Goal: Find specific page/section: Find specific page/section

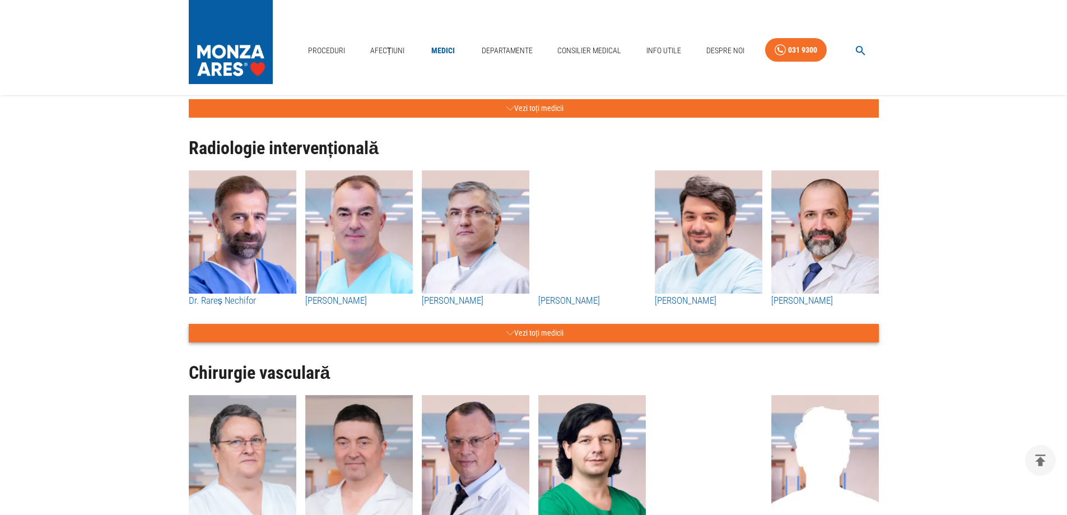
scroll to position [1456, 0]
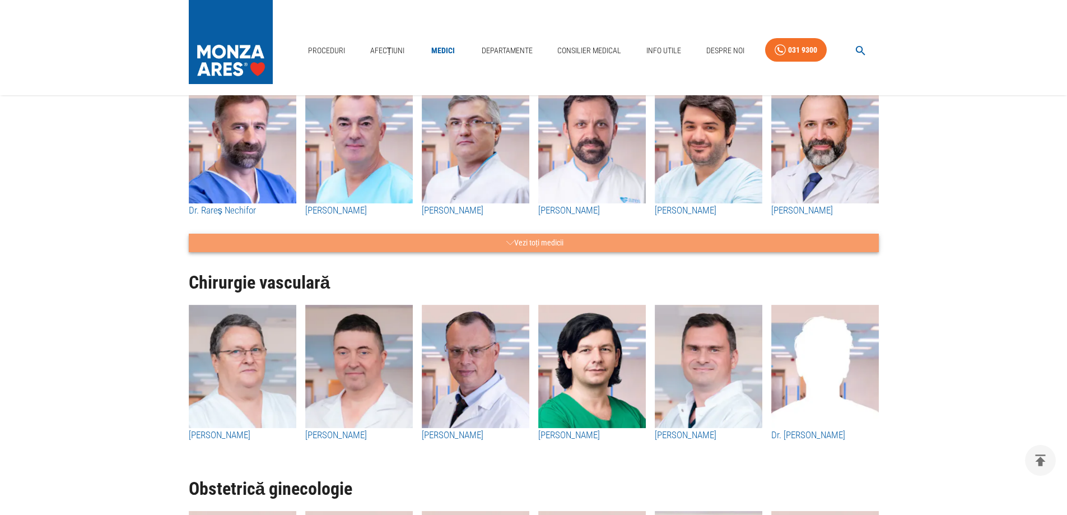
click at [549, 245] on button "Vezi toți medicii" at bounding box center [534, 243] width 690 height 18
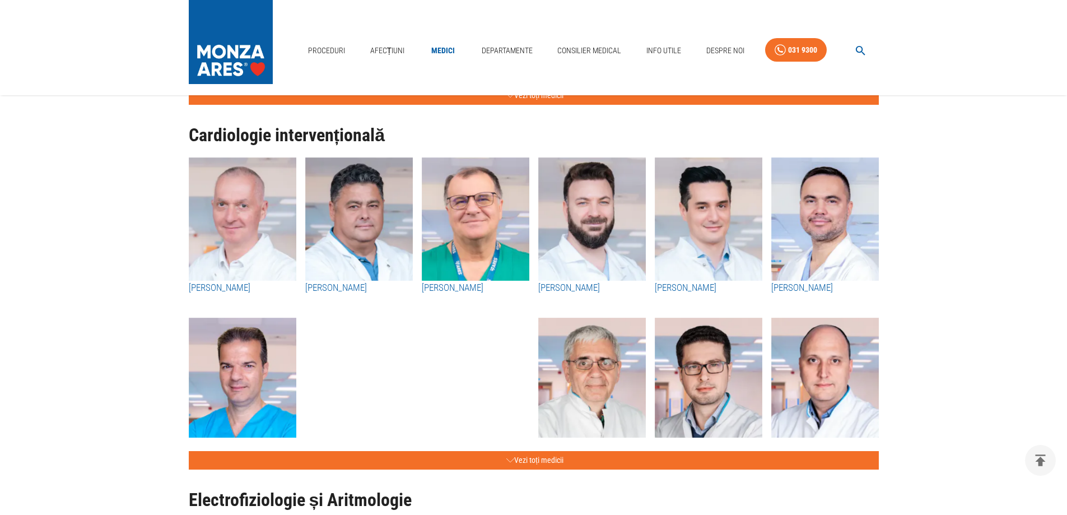
scroll to position [336, 0]
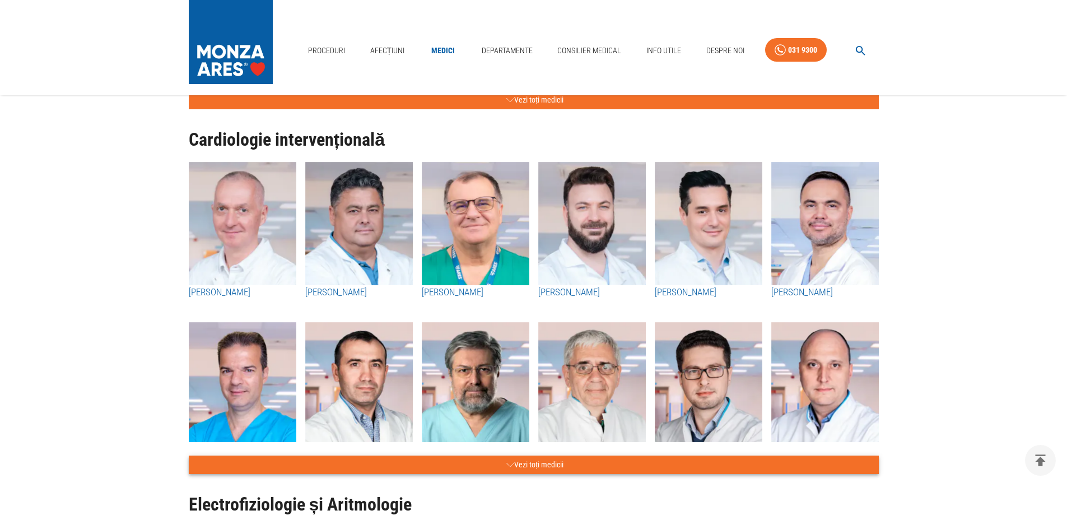
click at [573, 459] on button "Vezi toți medicii" at bounding box center [534, 464] width 690 height 18
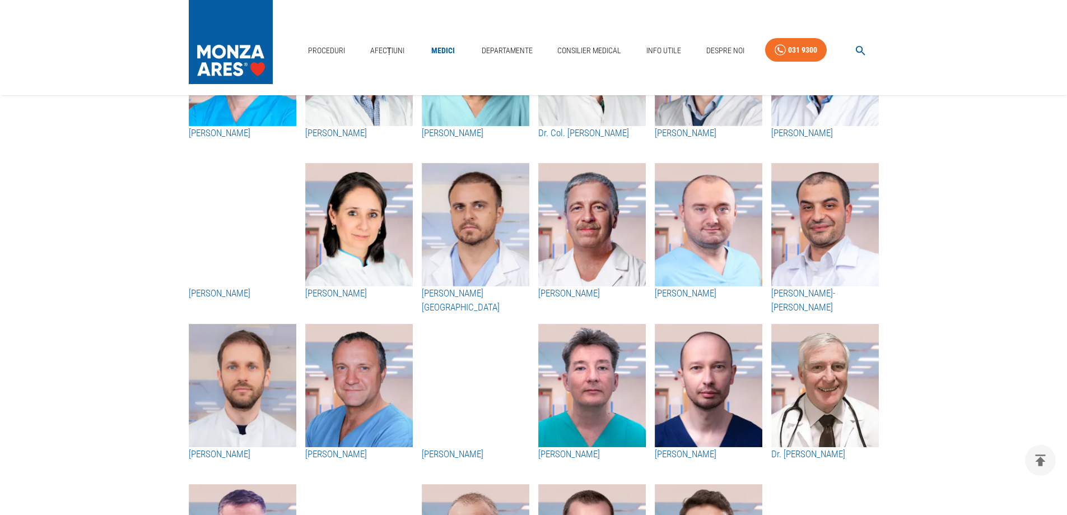
scroll to position [672, 0]
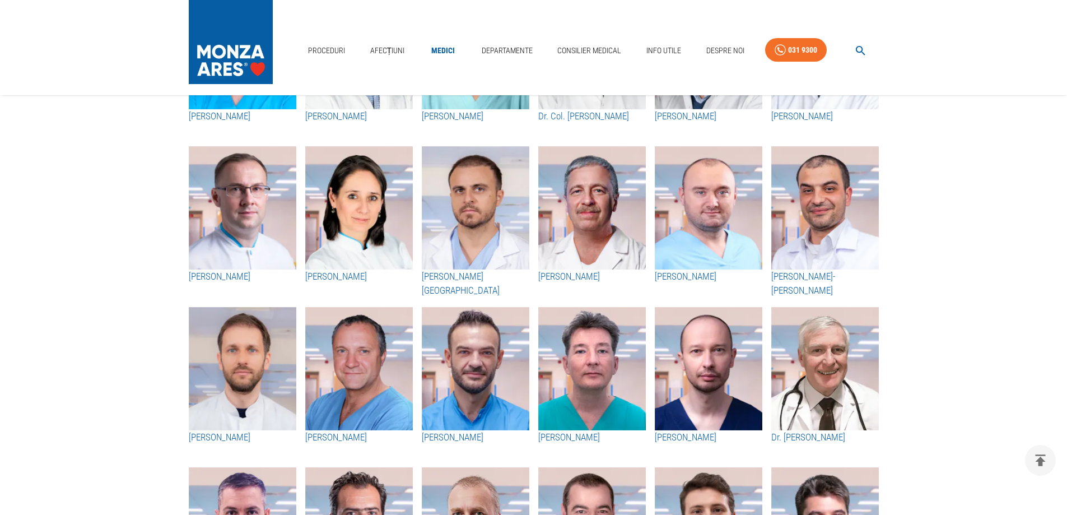
click at [571, 432] on h3 "[PERSON_NAME]" at bounding box center [592, 437] width 108 height 15
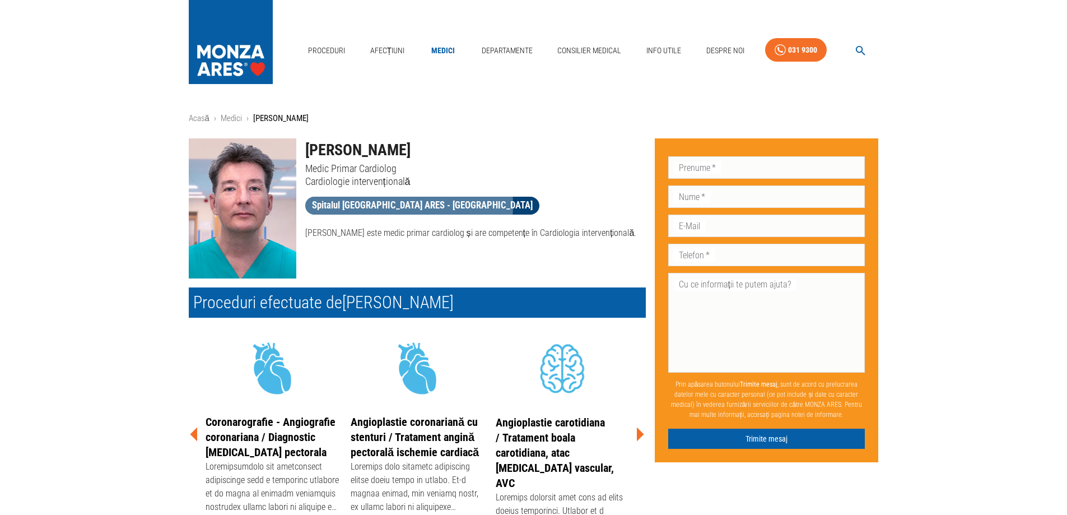
click at [408, 205] on span "Spitalul [GEOGRAPHIC_DATA] ARES - [GEOGRAPHIC_DATA]" at bounding box center [422, 205] width 234 height 14
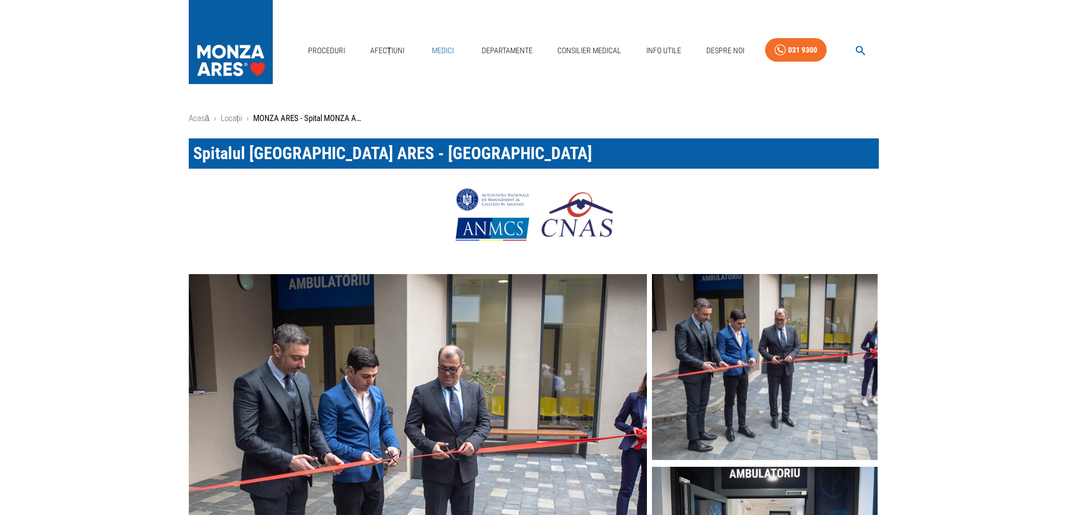
click at [441, 50] on link "Medici" at bounding box center [443, 50] width 36 height 23
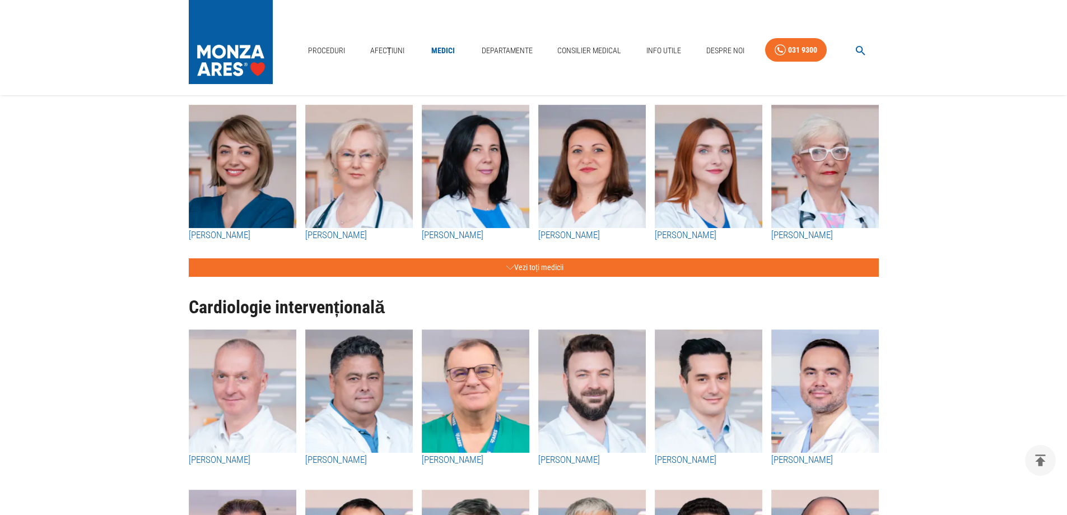
scroll to position [168, 0]
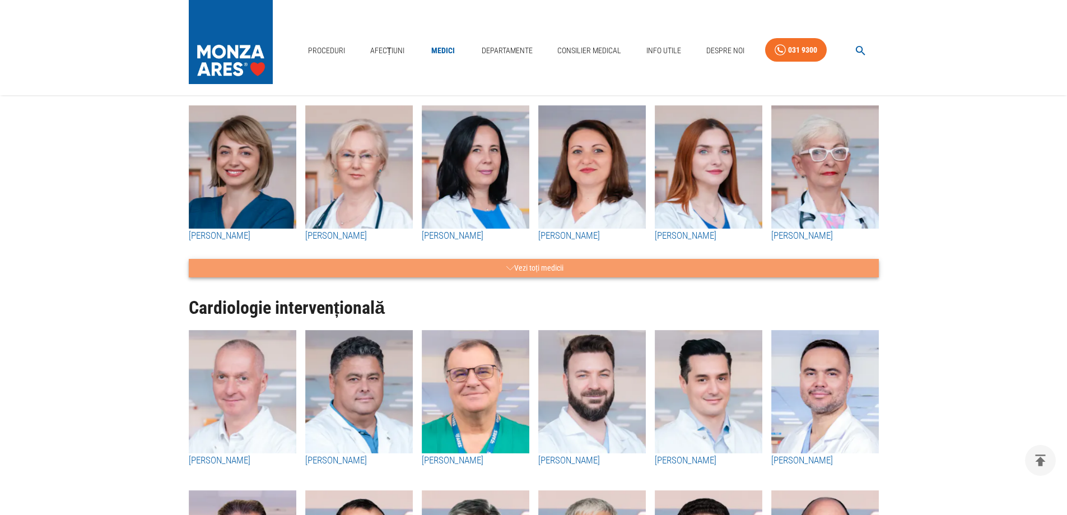
click at [514, 270] on button "Vezi toți medicii" at bounding box center [534, 268] width 690 height 18
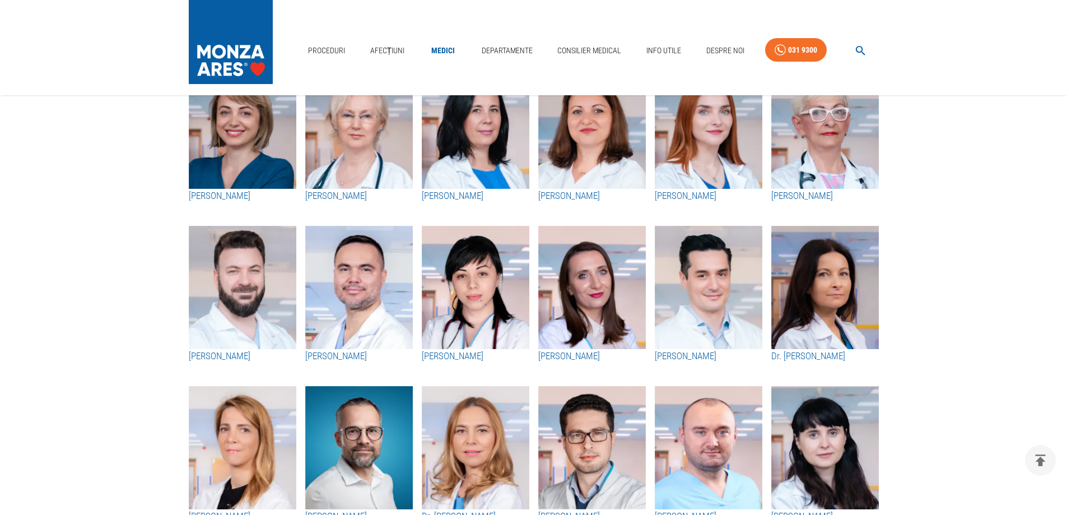
scroll to position [224, 0]
